Goal: Navigation & Orientation: Find specific page/section

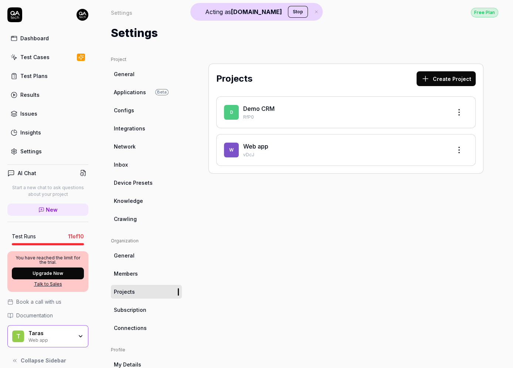
click at [81, 15] on html "Acting as [DOMAIN_NAME] Stop Dashboard Test Cases Test Plans Results Issues Ins…" at bounding box center [256, 184] width 513 height 368
click at [20, 13] on html "Acting as [DOMAIN_NAME] Stop Dashboard Test Cases Test Plans Results Issues Ins…" at bounding box center [256, 184] width 513 height 368
click at [20, 13] on icon at bounding box center [14, 14] width 15 height 15
click at [33, 40] on div "Dashboard" at bounding box center [34, 38] width 28 height 8
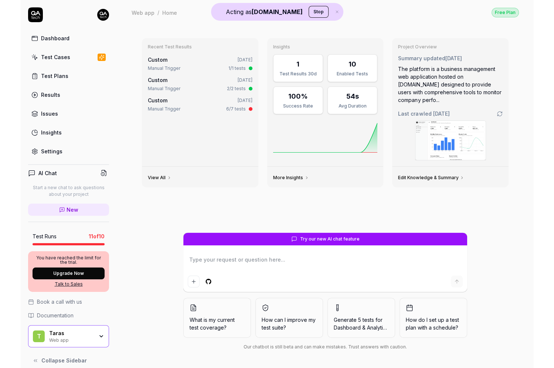
scroll to position [4, 0]
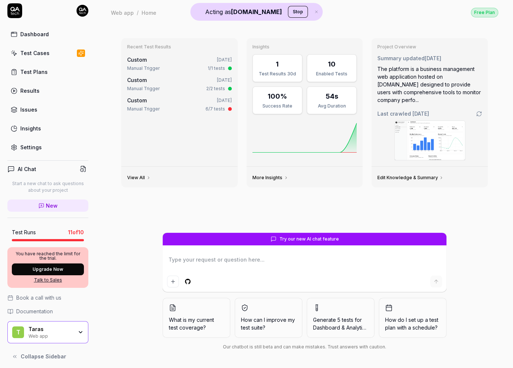
type textarea "*"
click at [33, 146] on div "Settings" at bounding box center [30, 148] width 21 height 8
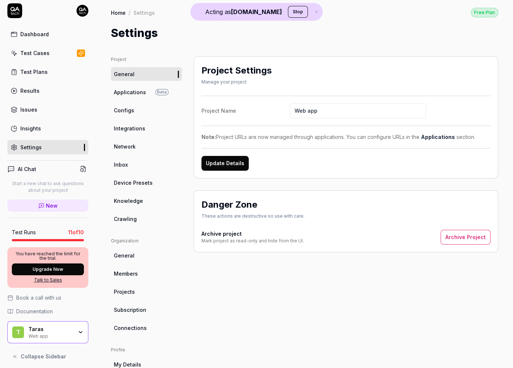
click at [136, 180] on span "Device Presets" at bounding box center [133, 183] width 39 height 8
